Goal: Information Seeking & Learning: Learn about a topic

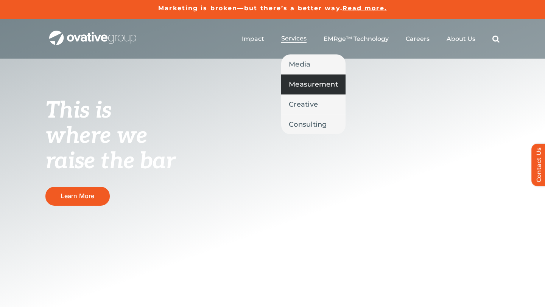
click at [314, 81] on span "Measurement" at bounding box center [313, 84] width 49 height 11
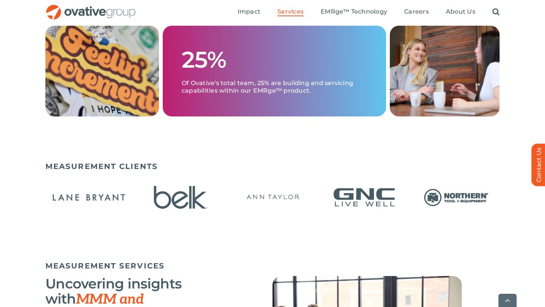
scroll to position [417, 0]
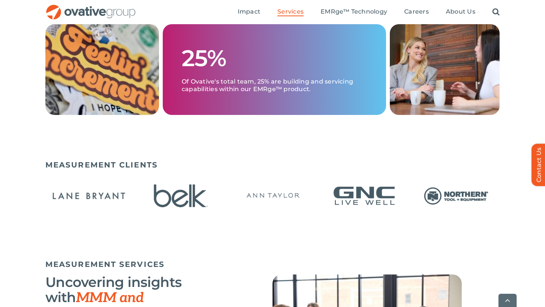
click at [167, 200] on div at bounding box center [272, 196] width 454 height 43
click at [48, 163] on div "MEASUREMENT CLIENTS" at bounding box center [272, 195] width 454 height 77
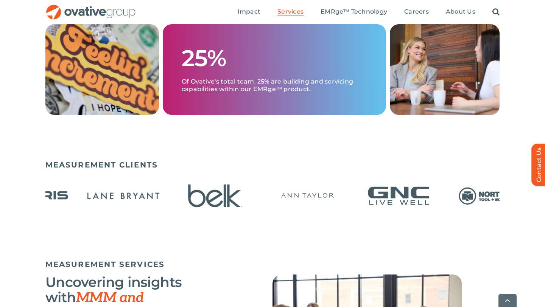
click at [135, 170] on div "MEASUREMENT CLIENTS" at bounding box center [272, 195] width 454 height 77
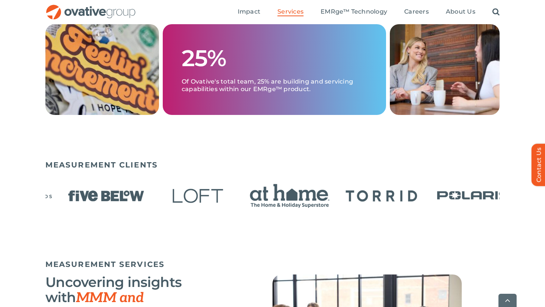
click at [246, 180] on img "8 / 22" at bounding box center [289, 196] width 87 height 36
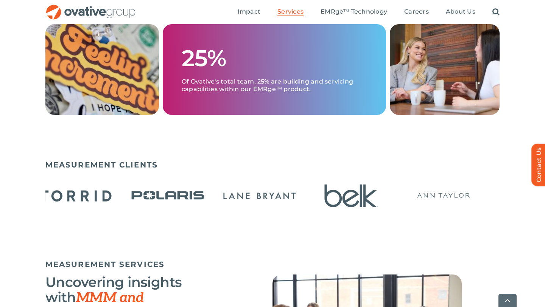
click at [194, 174] on div "MEASUREMENT CLIENTS" at bounding box center [272, 195] width 454 height 77
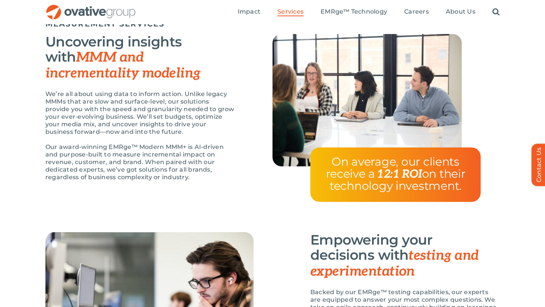
scroll to position [655, 0]
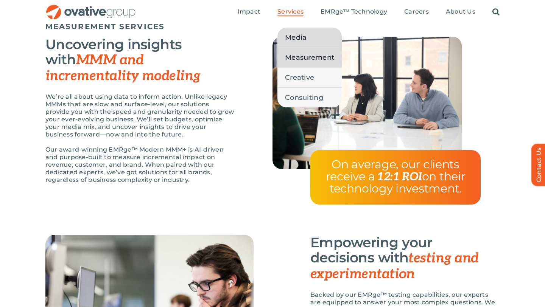
click at [294, 39] on span "Media" at bounding box center [296, 37] width 22 height 11
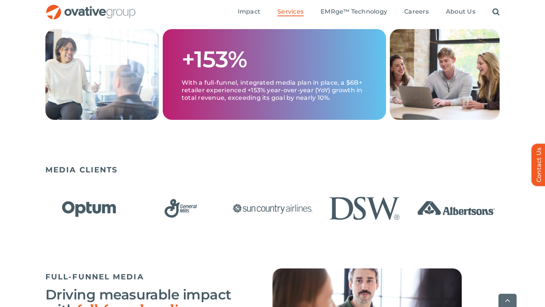
scroll to position [414, 0]
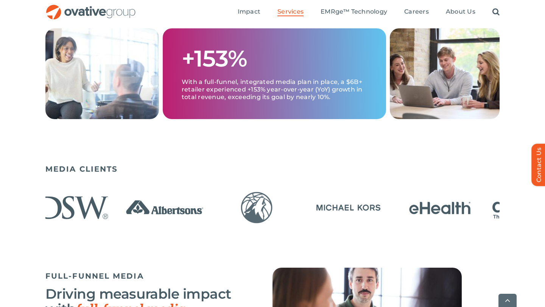
click at [121, 222] on img "10 / 23" at bounding box center [164, 208] width 87 height 36
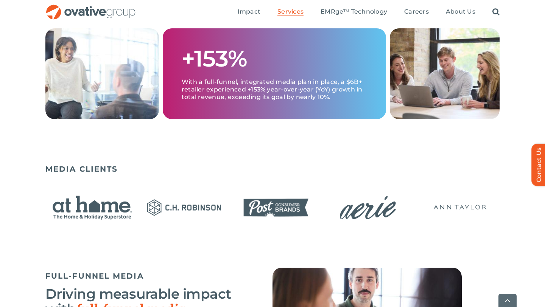
click at [140, 205] on img "15 / 23" at bounding box center [183, 208] width 87 height 36
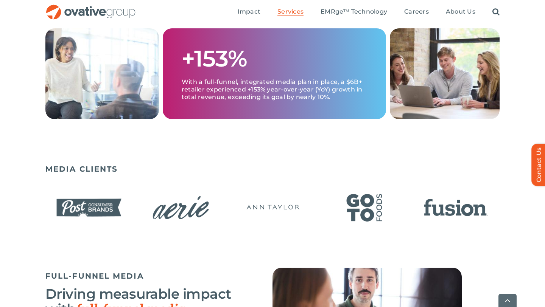
click at [412, 204] on img "20 / 23" at bounding box center [455, 208] width 87 height 36
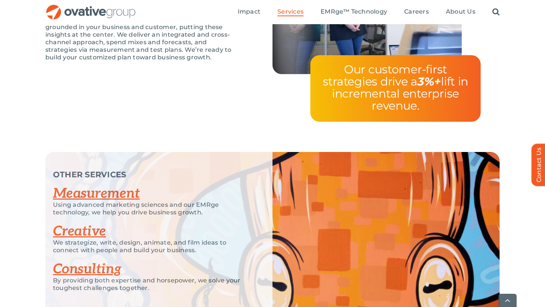
scroll to position [1686, 0]
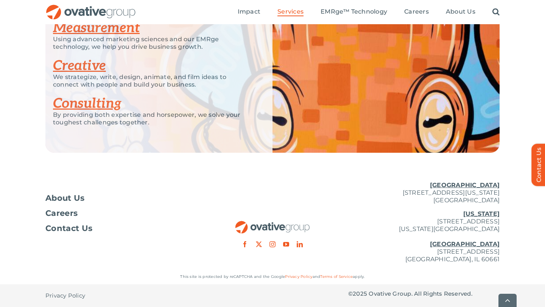
drag, startPoint x: 382, startPoint y: 193, endPoint x: 498, endPoint y: 201, distance: 116.7
click at [498, 201] on p "Minneapolis 729 Washington Avenue N, Suite 1000 Minneapolis, MN 55401" at bounding box center [423, 193] width 151 height 23
drag, startPoint x: 378, startPoint y: 252, endPoint x: 499, endPoint y: 264, distance: 121.5
click at [499, 264] on div "About Us Careers Contact Us Minneapolis 729 Washington Avenue N, Suite 1000 Min…" at bounding box center [272, 222] width 545 height 94
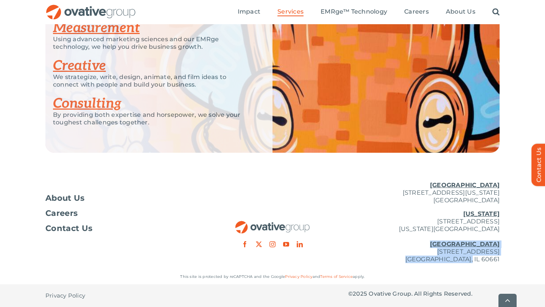
drag, startPoint x: 498, startPoint y: 260, endPoint x: 368, endPoint y: 245, distance: 131.6
click at [368, 245] on p "New York 254 Canal Street, Suite 5000 New York, NY 10013 Chicago 224 North Desp…" at bounding box center [423, 236] width 151 height 53
click at [390, 251] on p "New York 254 Canal Street, Suite 5000 New York, NY 10013 Chicago 224 North Desp…" at bounding box center [423, 236] width 151 height 53
drag, startPoint x: 380, startPoint y: 253, endPoint x: 521, endPoint y: 265, distance: 141.6
click at [521, 265] on div "About Us Careers Contact Us Minneapolis 729 Washington Avenue N, Suite 1000 Min…" at bounding box center [272, 222] width 545 height 94
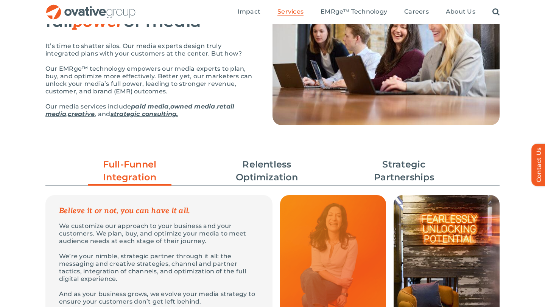
scroll to position [0, 0]
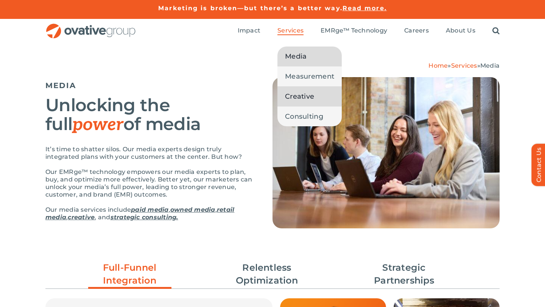
click at [305, 101] on span "Creative" at bounding box center [299, 96] width 29 height 11
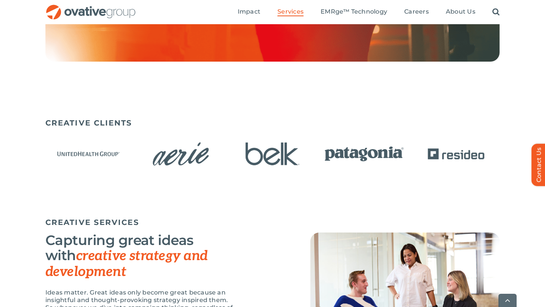
scroll to position [439, 0]
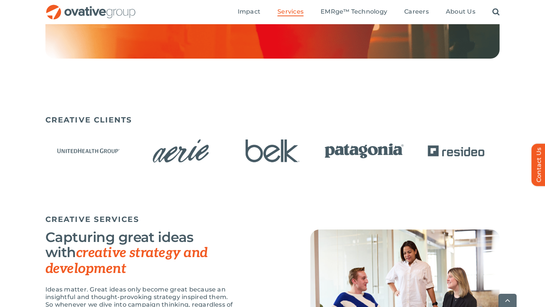
click at [412, 139] on img "5 / 15" at bounding box center [455, 151] width 87 height 36
click at [25, 154] on div "CREATIVE CLIENTS" at bounding box center [272, 161] width 545 height 99
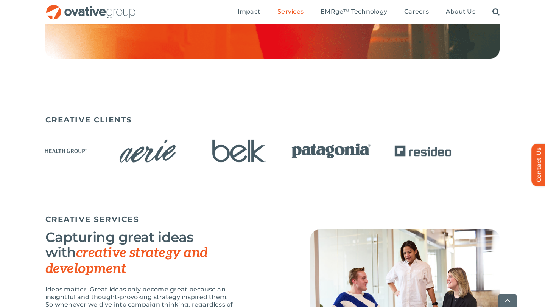
click at [0, 137] on div "CREATIVE CLIENTS" at bounding box center [272, 161] width 545 height 99
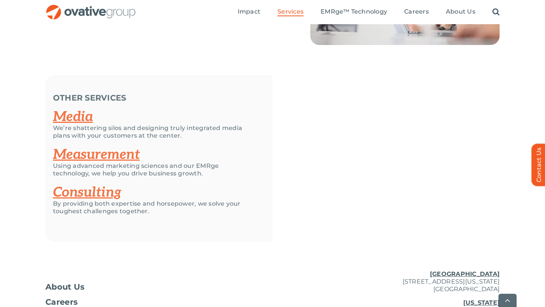
scroll to position [1114, 0]
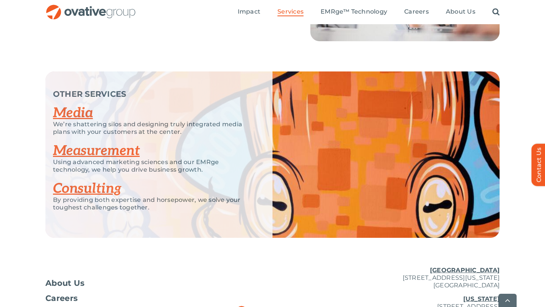
click at [90, 154] on link "Measurement" at bounding box center [96, 151] width 87 height 17
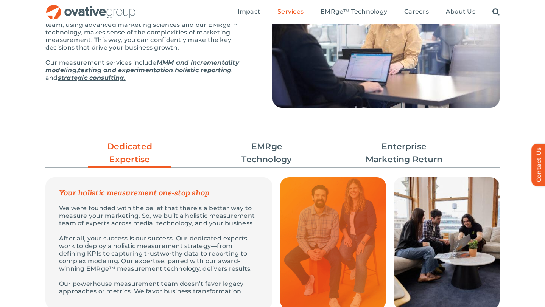
scroll to position [121, 0]
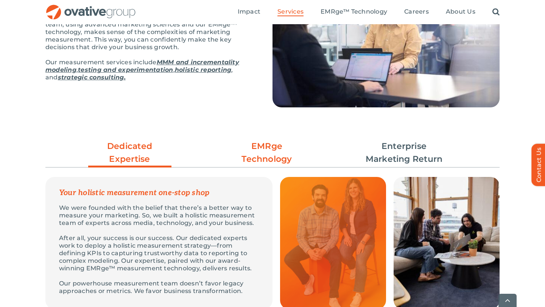
click at [265, 157] on link "EMRge Technology" at bounding box center [266, 153] width 83 height 26
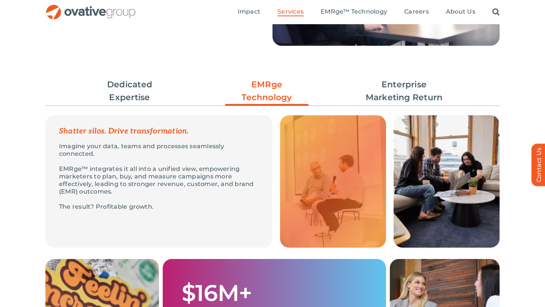
scroll to position [180, 0]
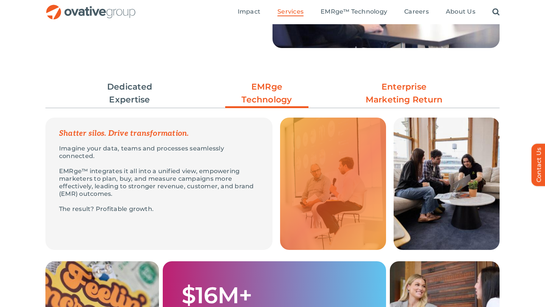
click at [413, 94] on link "Enterprise Marketing Return" at bounding box center [403, 94] width 83 height 26
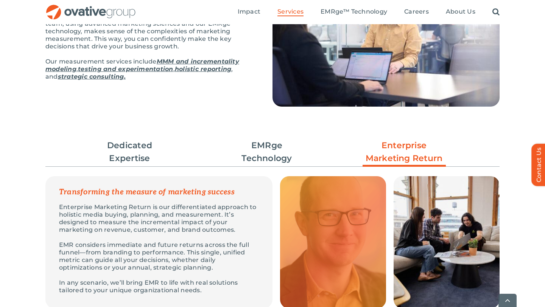
scroll to position [123, 0]
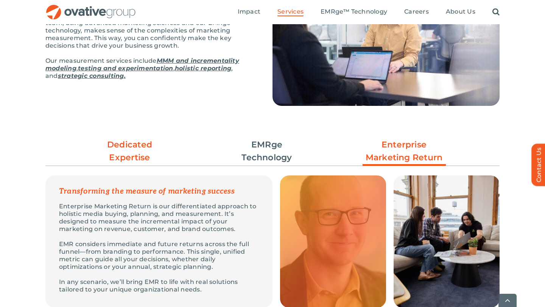
click at [140, 154] on link "Dedicated Expertise" at bounding box center [129, 151] width 83 height 26
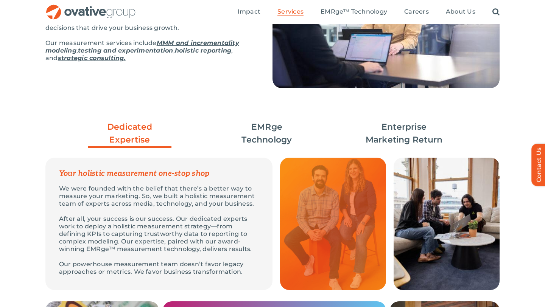
scroll to position [0, 0]
